Goal: Navigation & Orientation: Find specific page/section

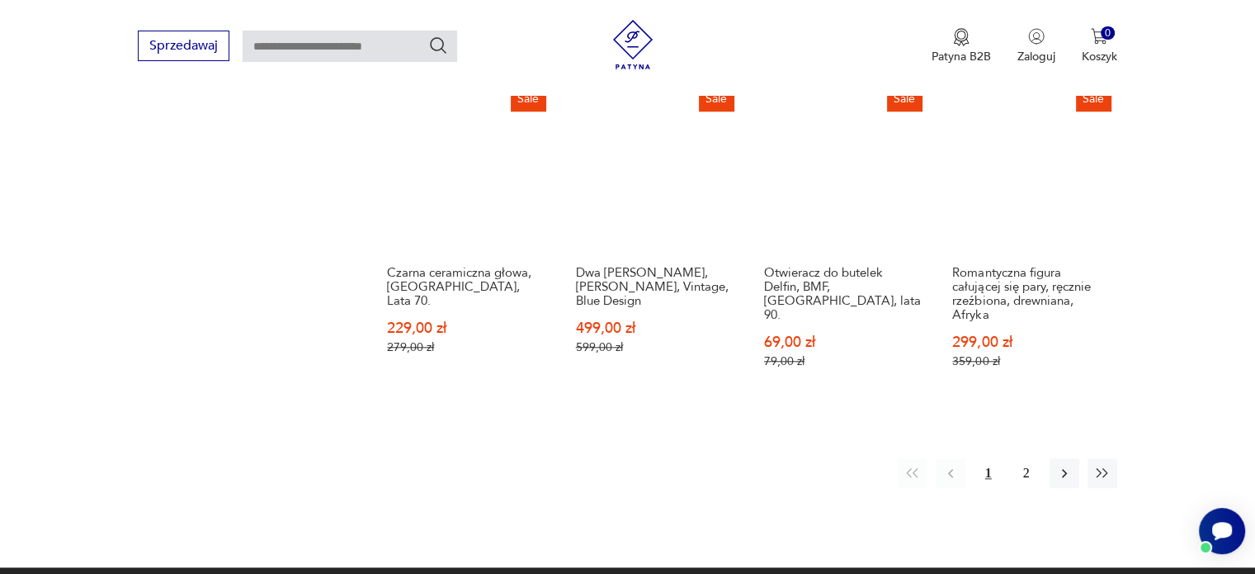
scroll to position [1578, 0]
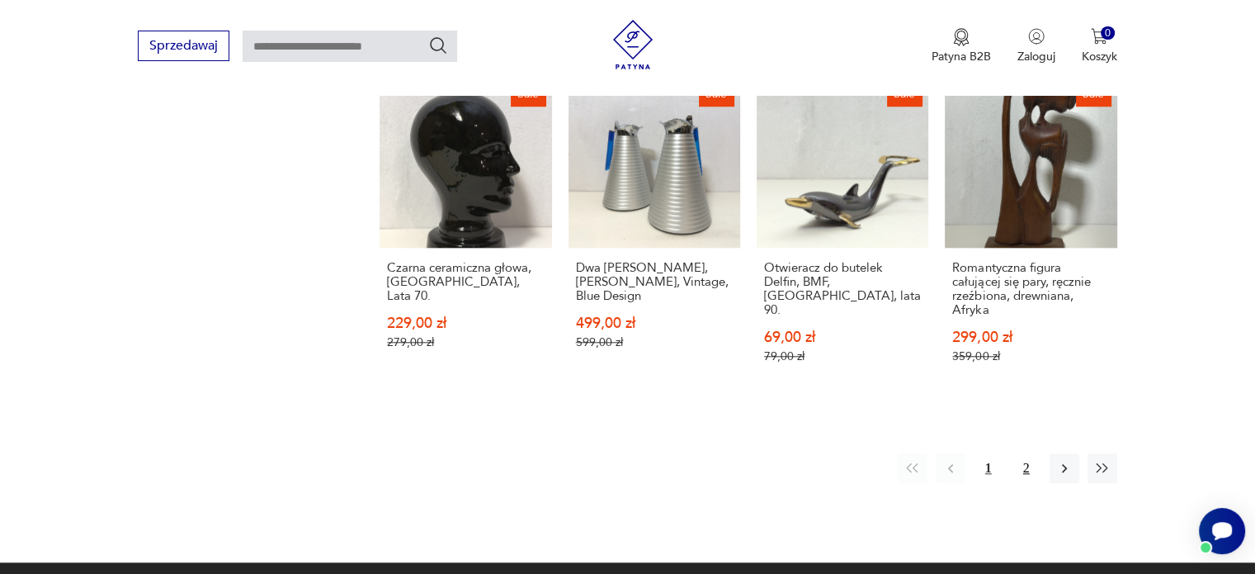
click at [1028, 478] on button "2" at bounding box center [1027, 468] width 30 height 30
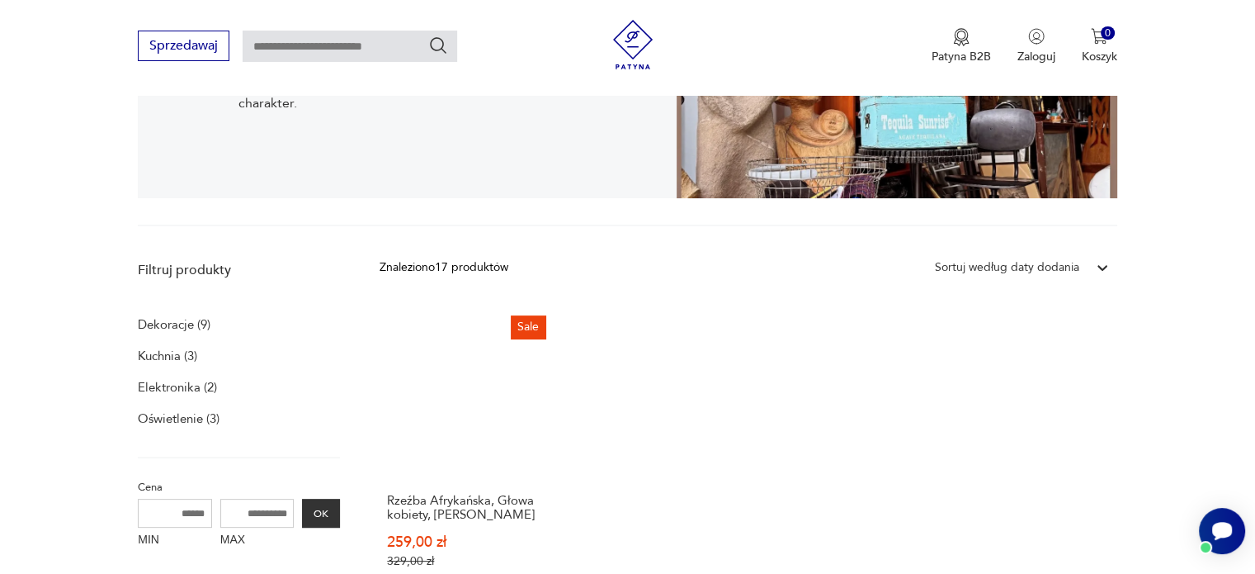
scroll to position [175, 0]
